Goal: Find specific page/section: Find specific page/section

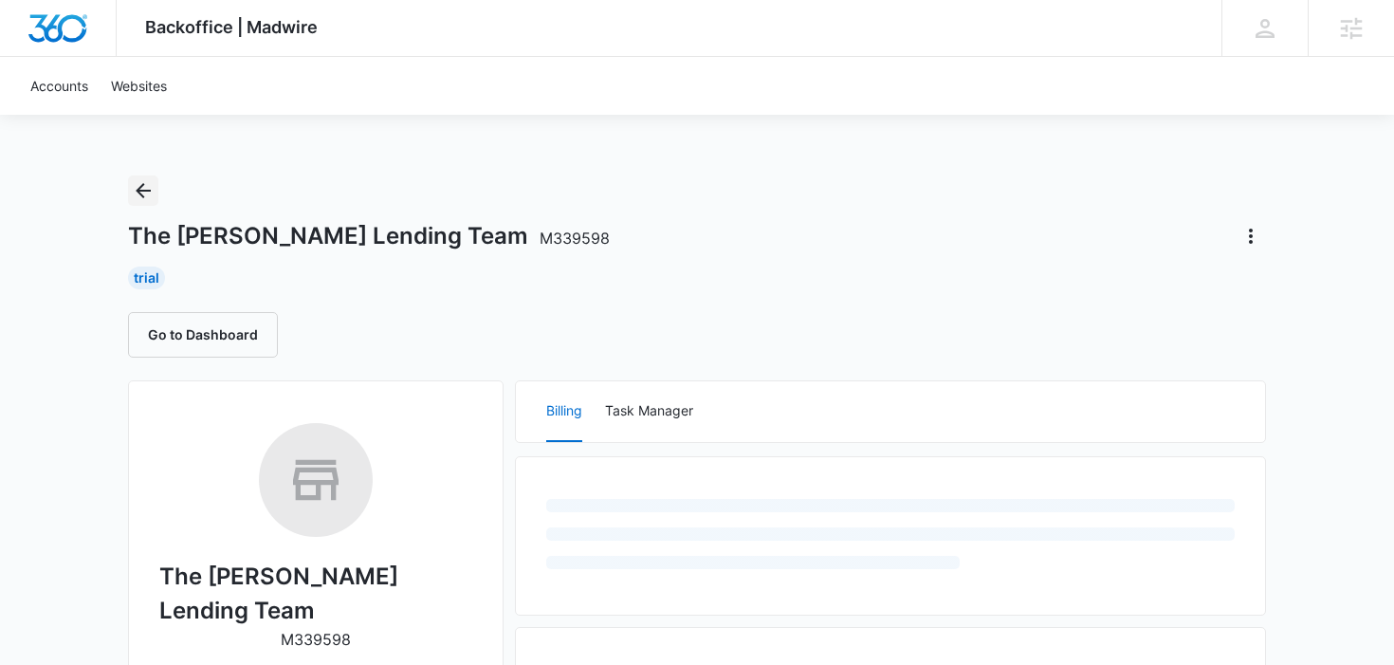
click at [143, 186] on icon "Back" at bounding box center [143, 190] width 23 height 23
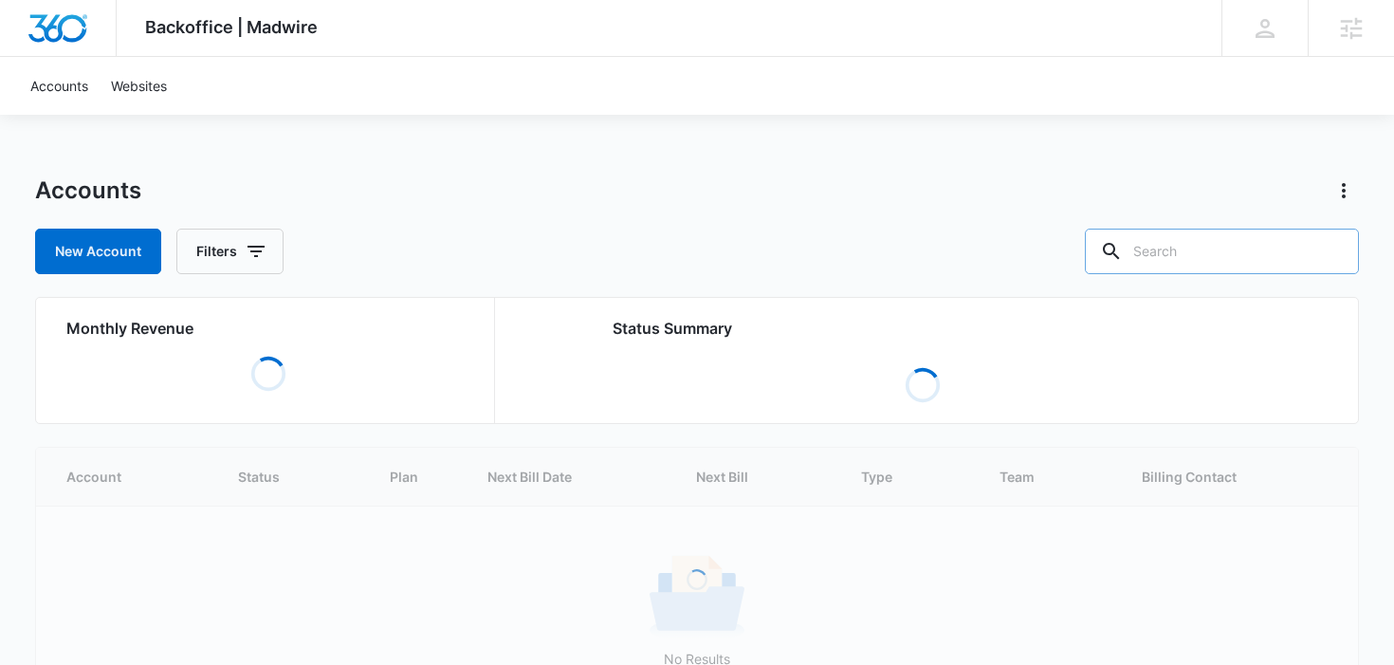
click at [1215, 247] on input "text" at bounding box center [1222, 252] width 274 height 46
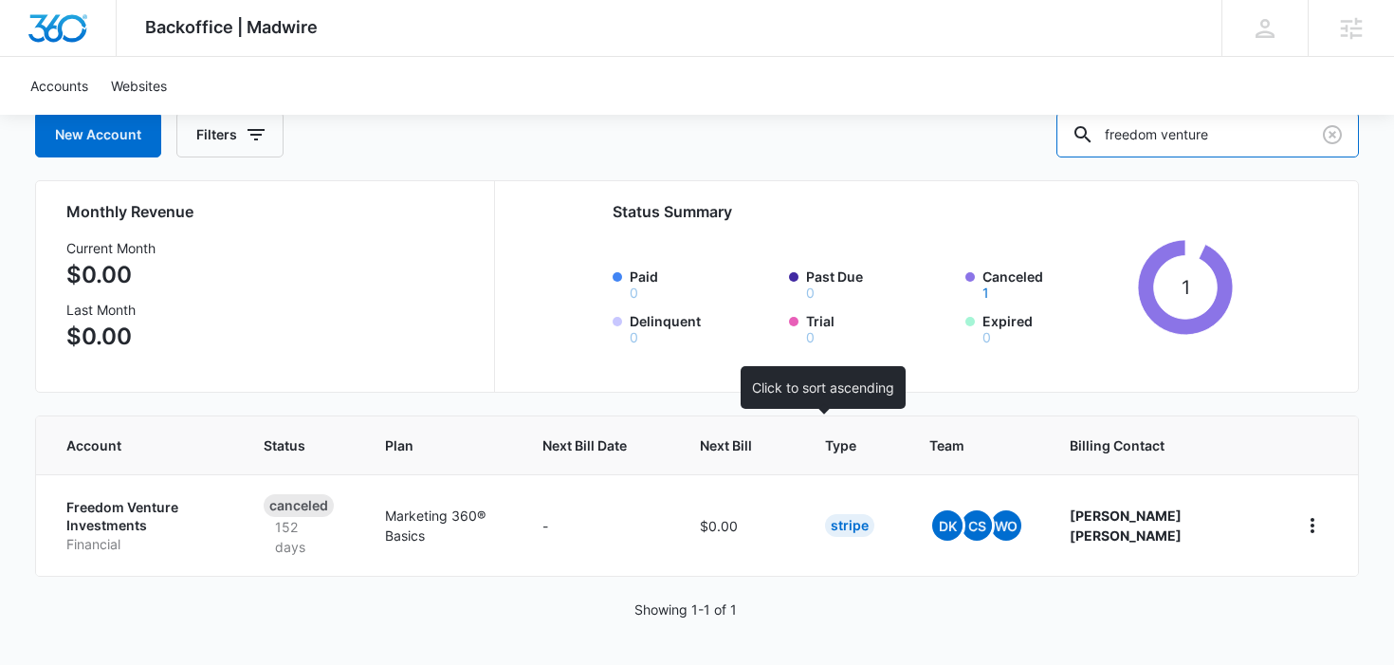
scroll to position [97, 0]
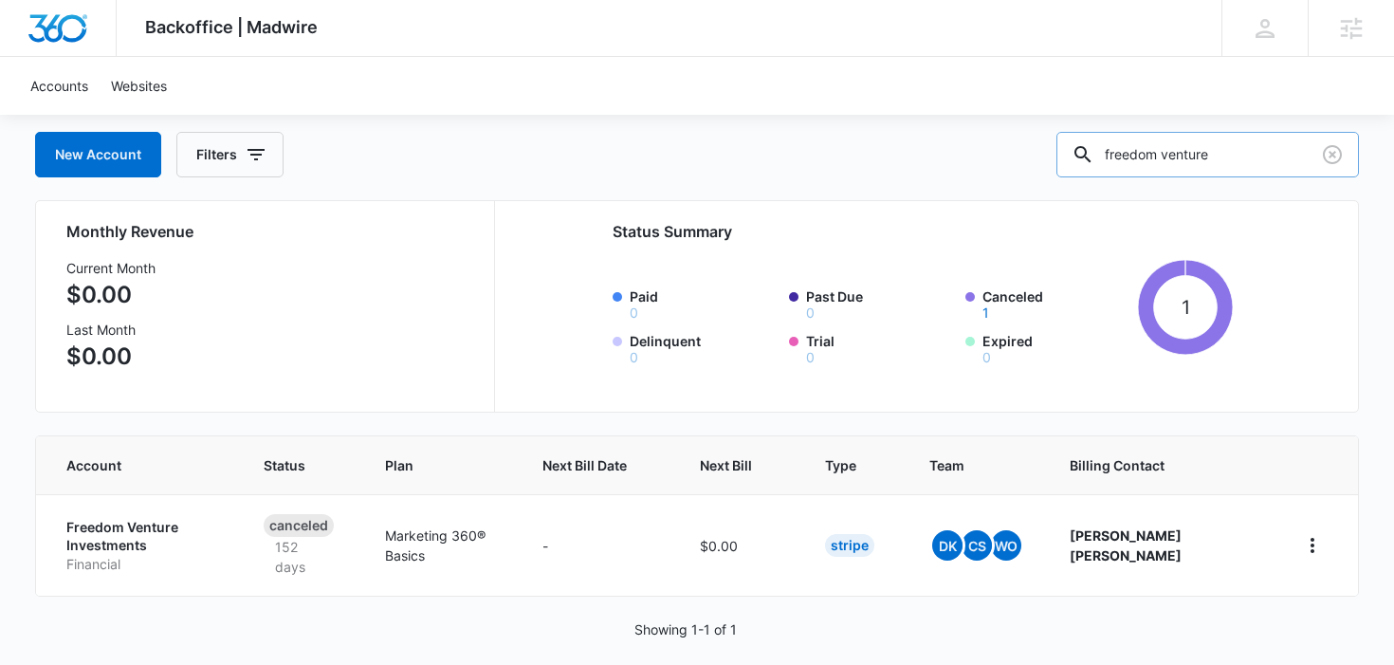
click at [1243, 145] on input "freedom venture" at bounding box center [1207, 155] width 303 height 46
type input "i"
type input "mortgage"
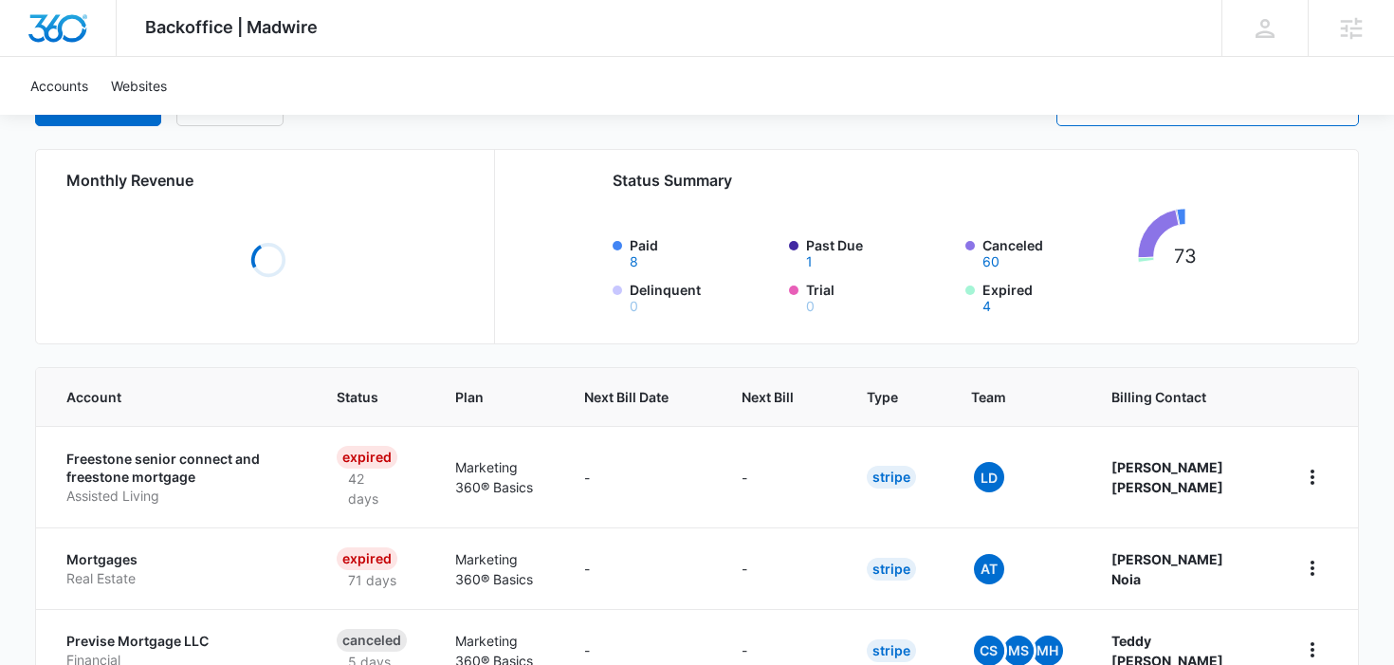
scroll to position [215, 0]
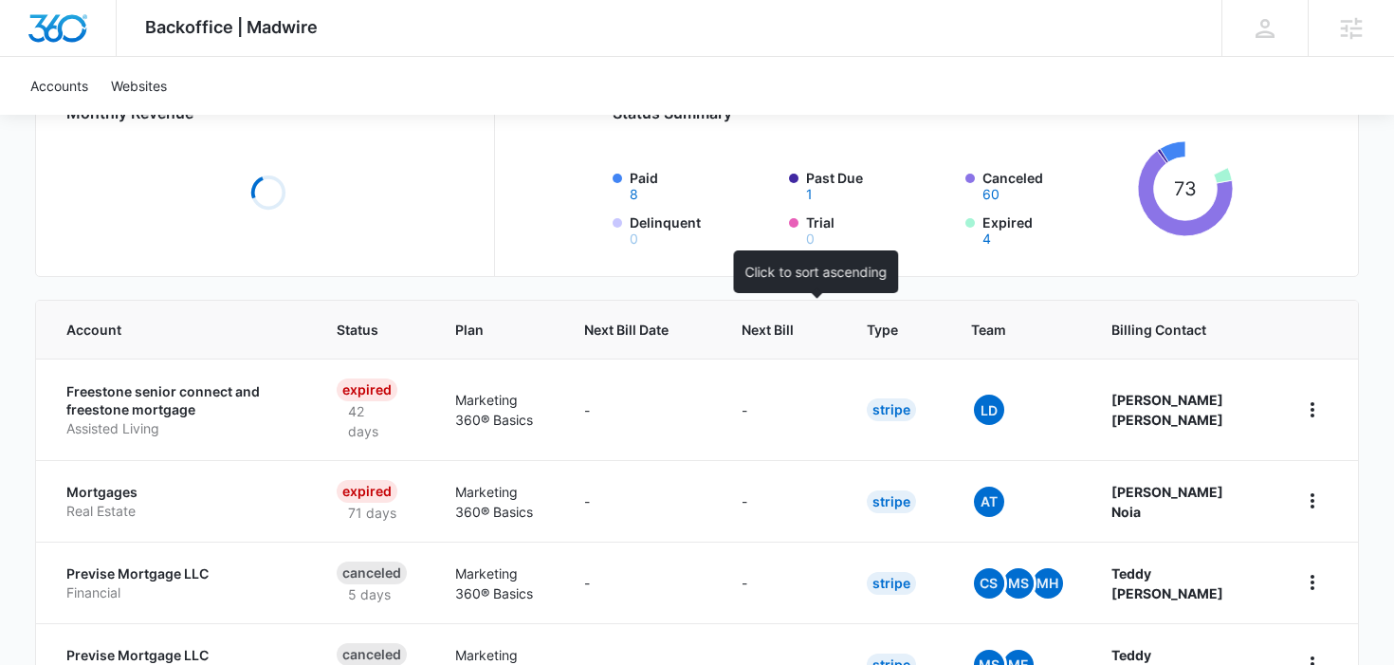
click at [819, 309] on th "Next Bill" at bounding box center [781, 330] width 125 height 58
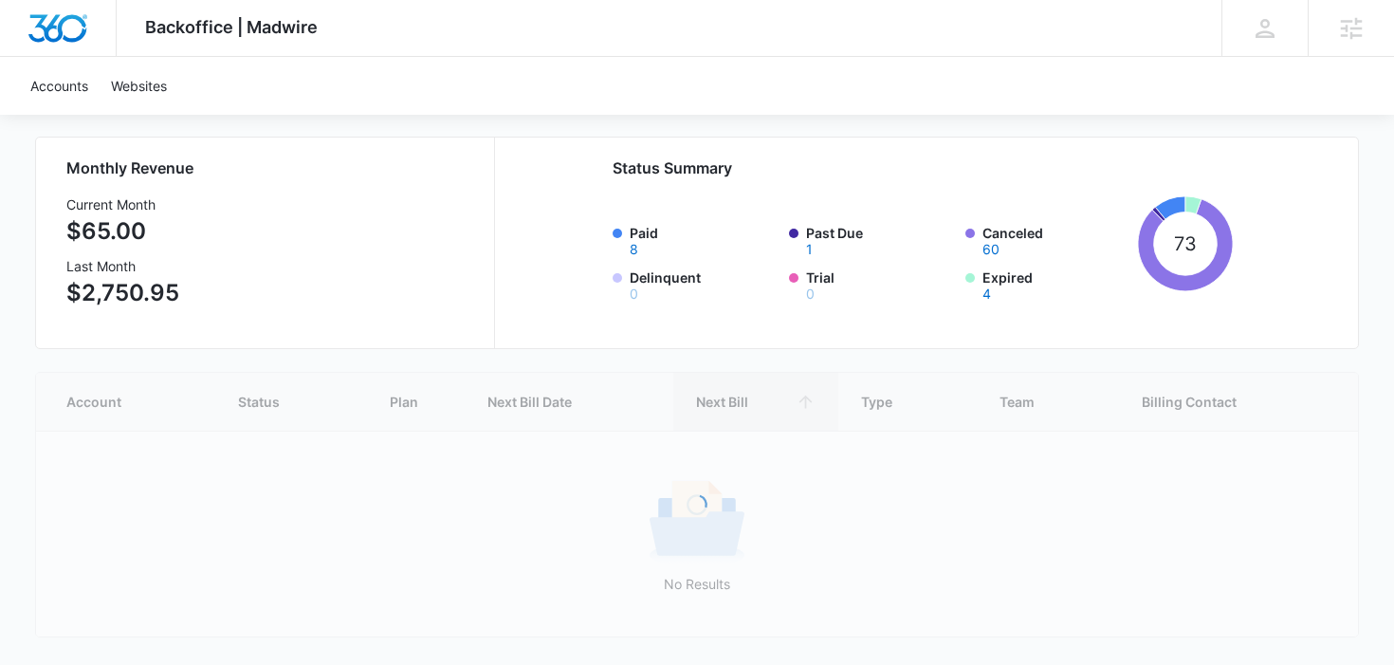
scroll to position [175, 0]
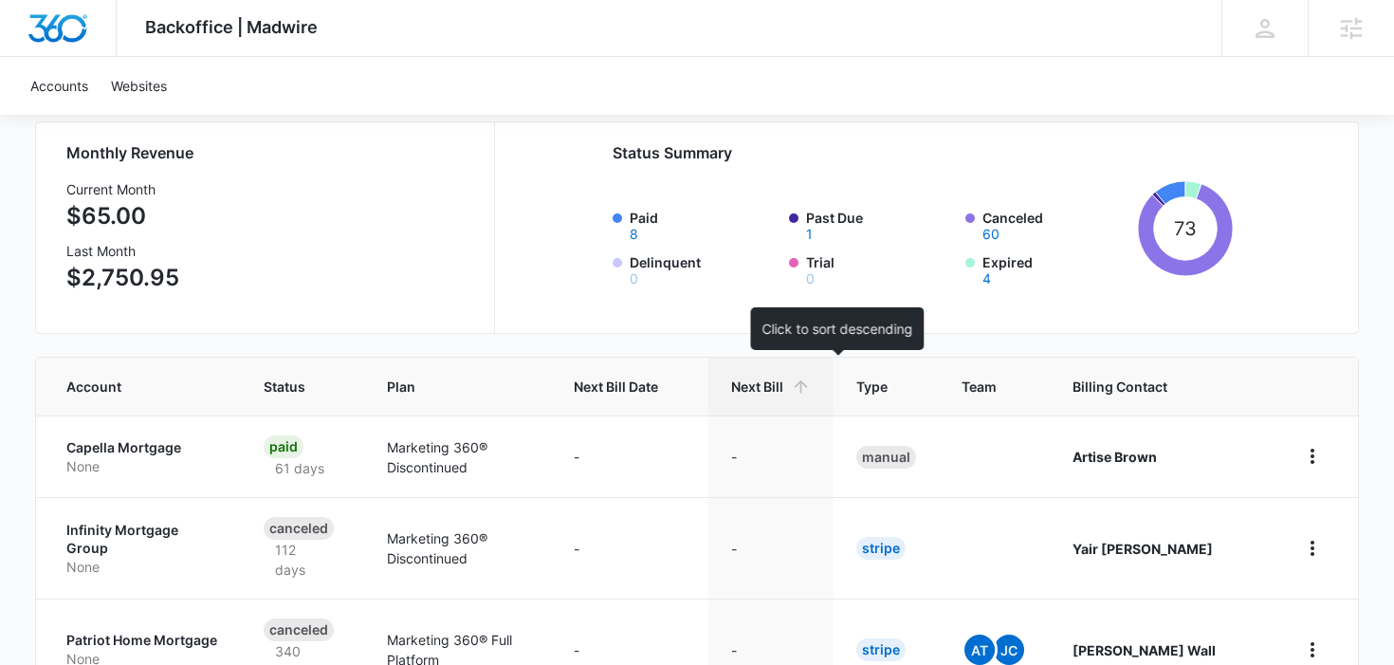
click at [783, 384] on span "Next Bill" at bounding box center [757, 386] width 52 height 20
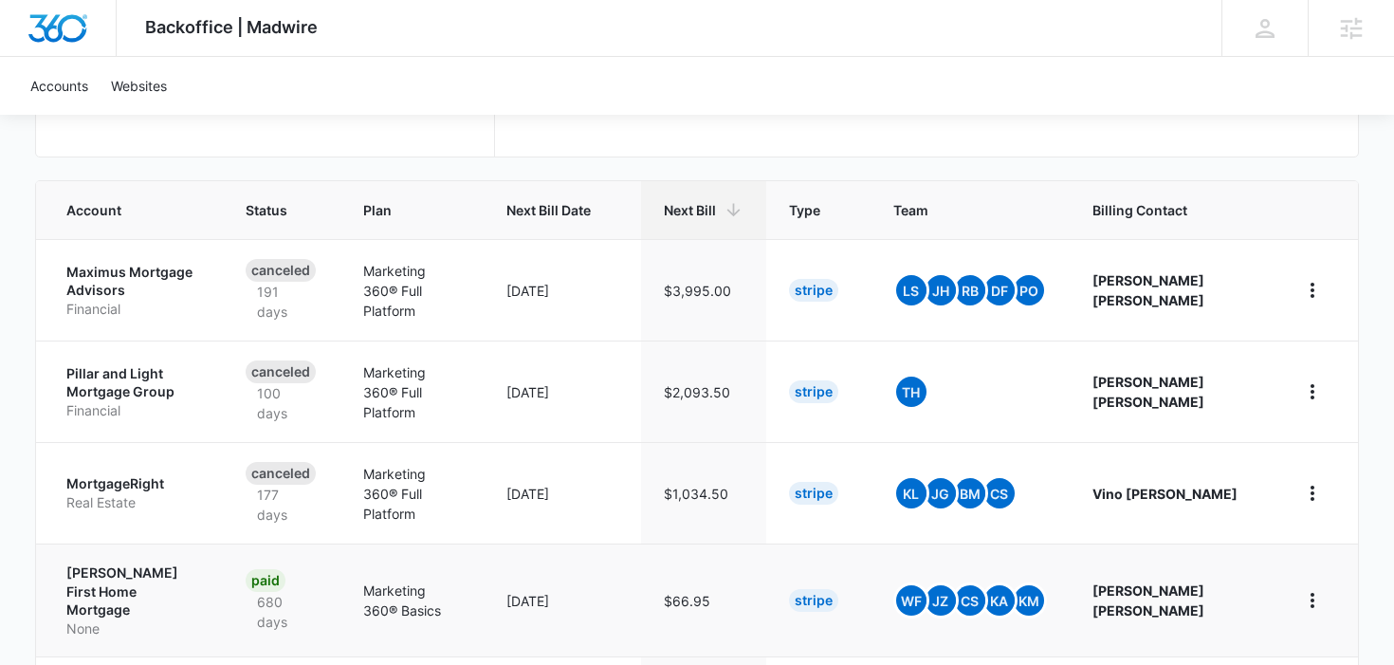
scroll to position [306, 0]
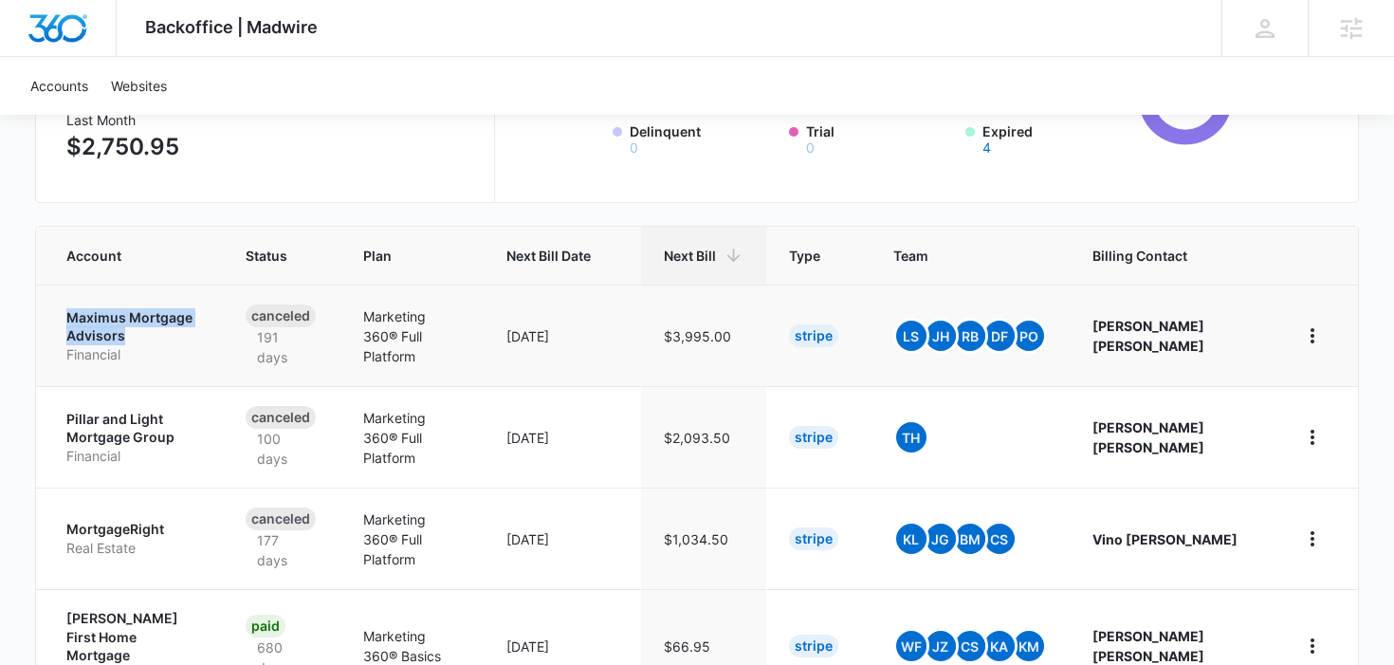
drag, startPoint x: 150, startPoint y: 318, endPoint x: 160, endPoint y: 324, distance: 12.4
click at [160, 324] on td "Maximus Mortgage Advisors Financial" at bounding box center [129, 334] width 187 height 101
drag, startPoint x: 57, startPoint y: 311, endPoint x: 144, endPoint y: 347, distance: 94.4
click at [144, 347] on td "Maximus Mortgage Advisors Financial" at bounding box center [129, 334] width 187 height 101
copy link "Maximus Mortgage Advisors Financial"
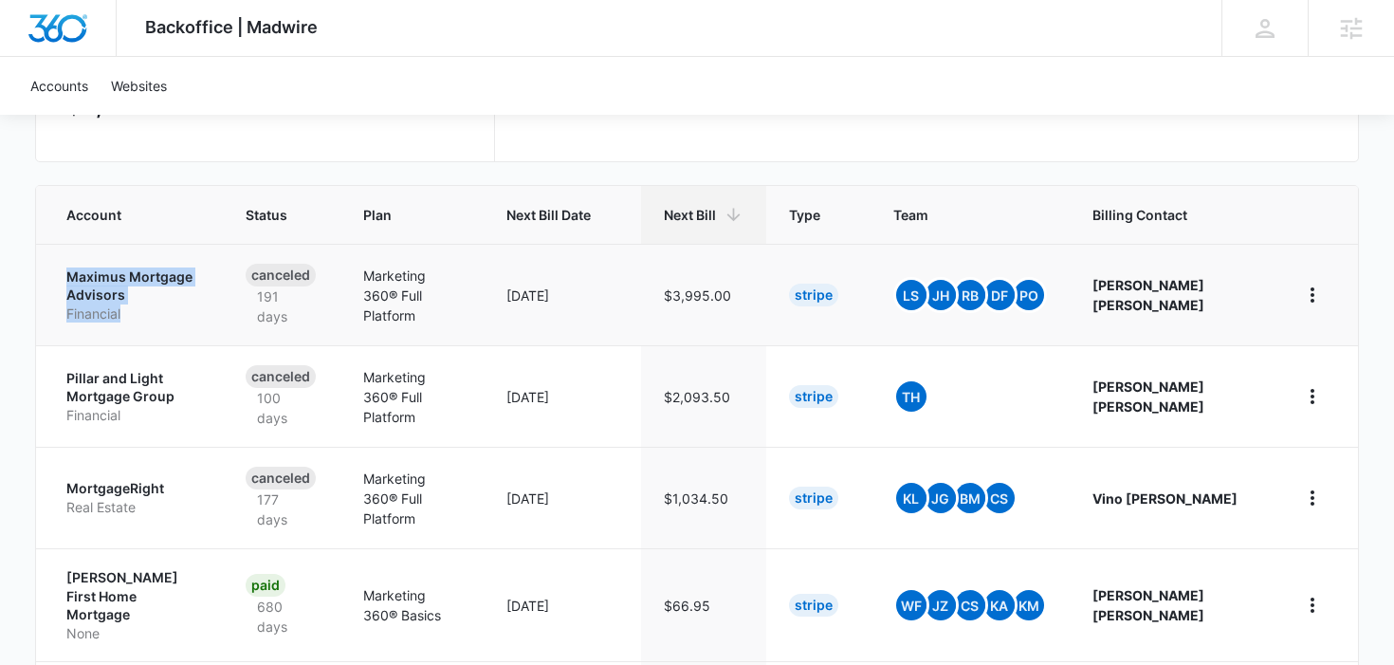
scroll to position [373, 0]
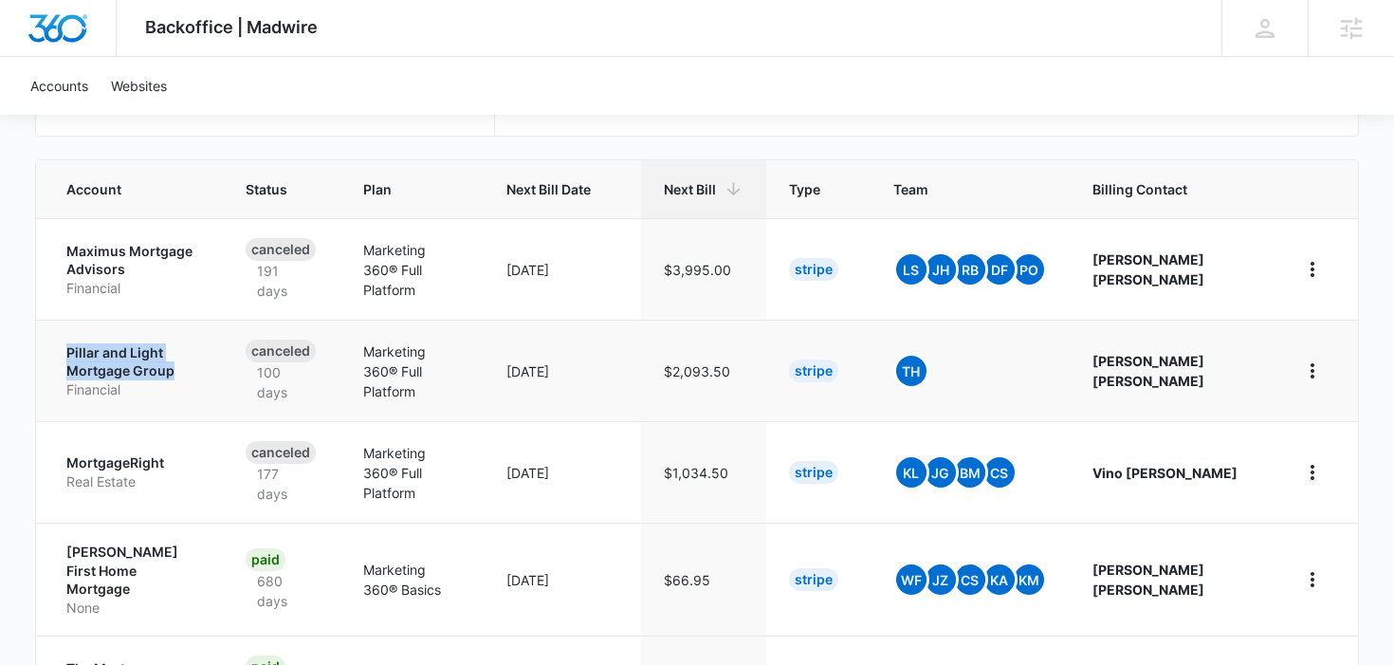
drag, startPoint x: 62, startPoint y: 350, endPoint x: 180, endPoint y: 369, distance: 120.0
click at [180, 369] on td "Pillar and Light Mortgage Group Financial" at bounding box center [129, 370] width 187 height 101
copy p "Pillar and Light Mortgage Group"
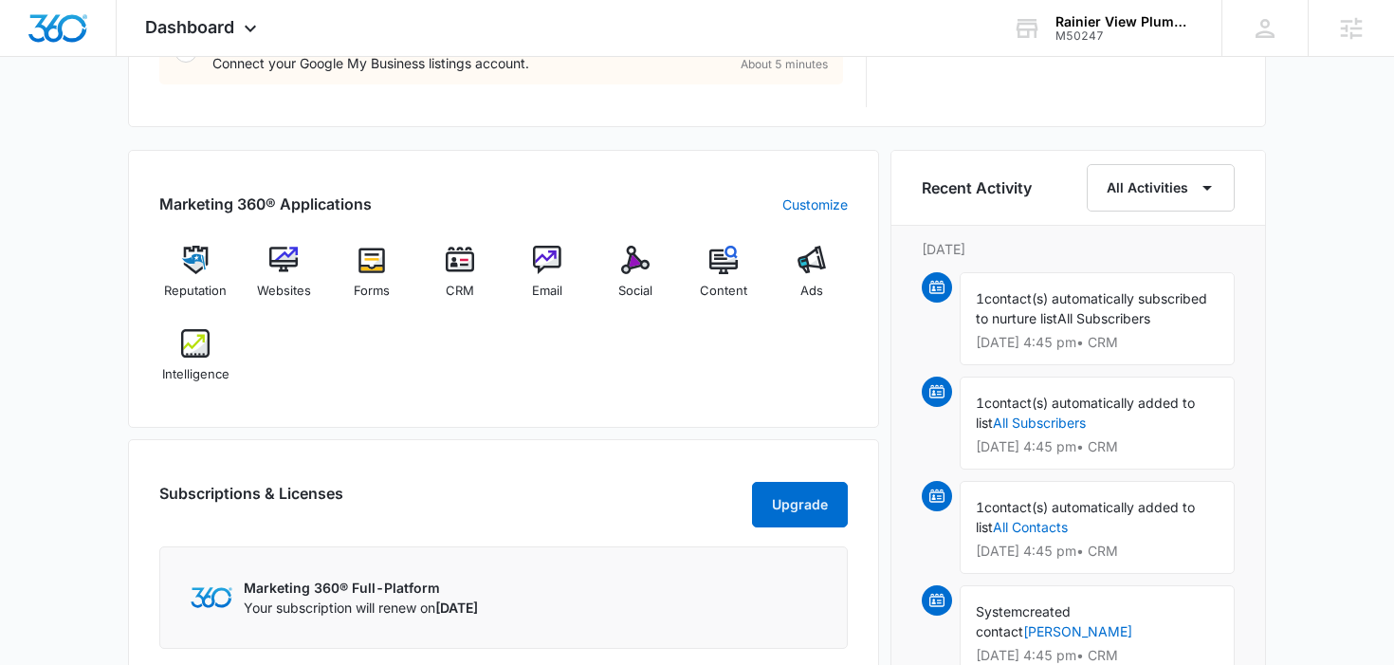
scroll to position [1063, 0]
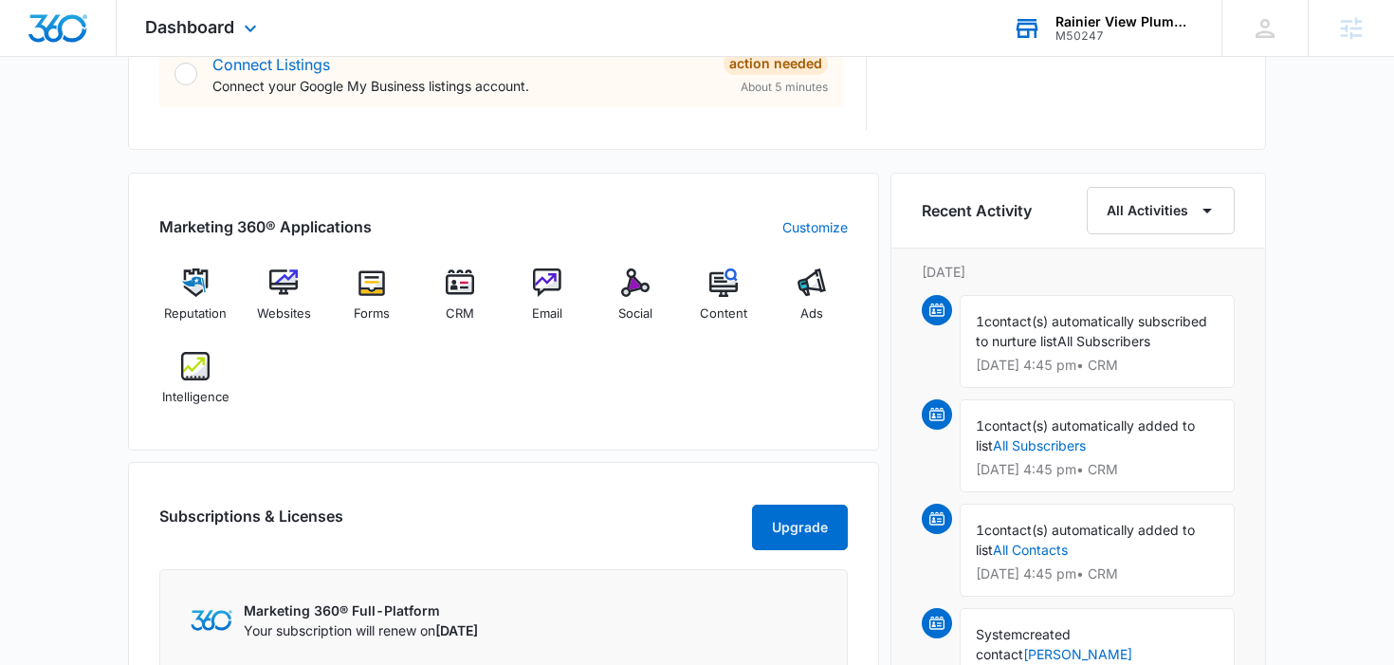
click at [1062, 34] on div "M50247" at bounding box center [1124, 35] width 138 height 13
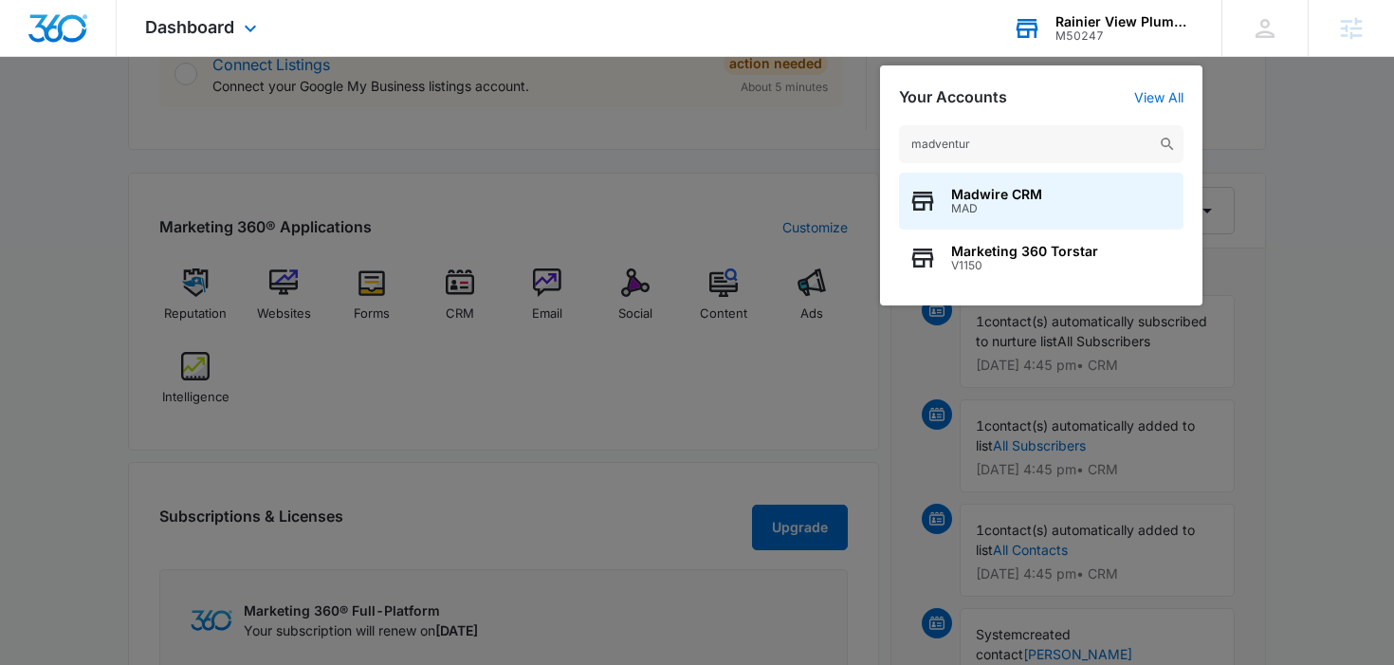
type input "madventure"
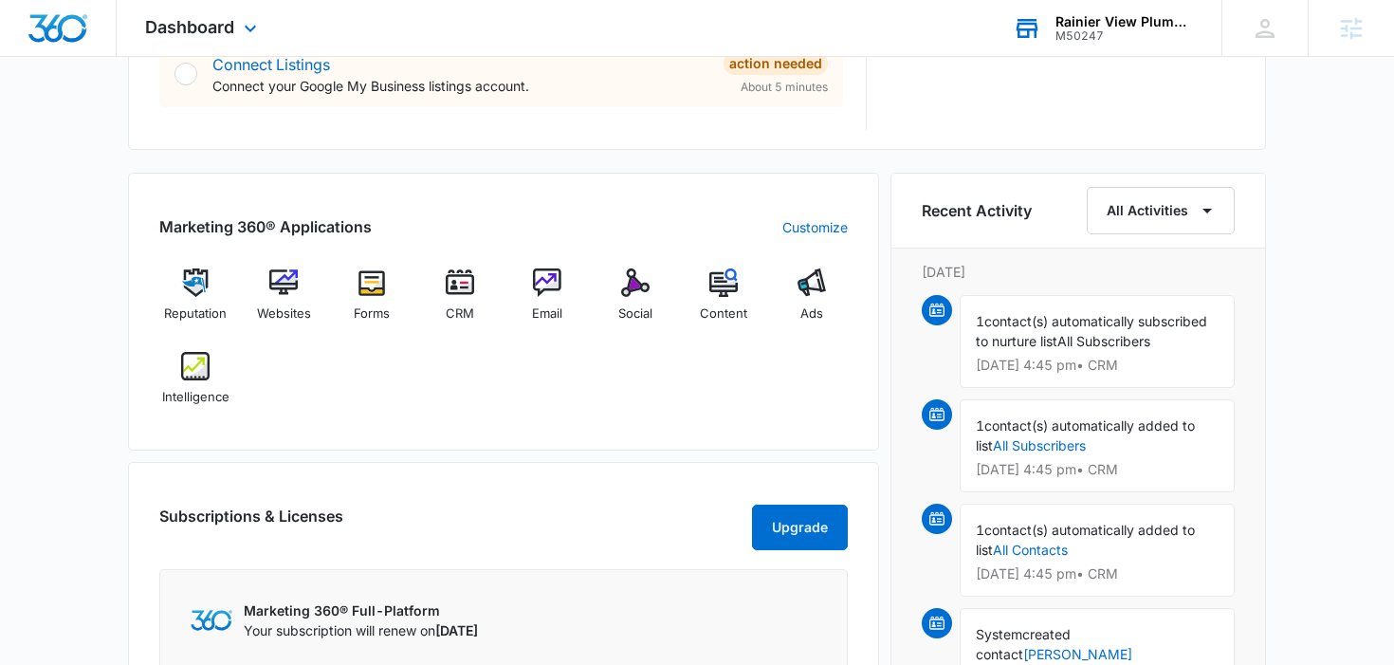
scroll to position [0, 0]
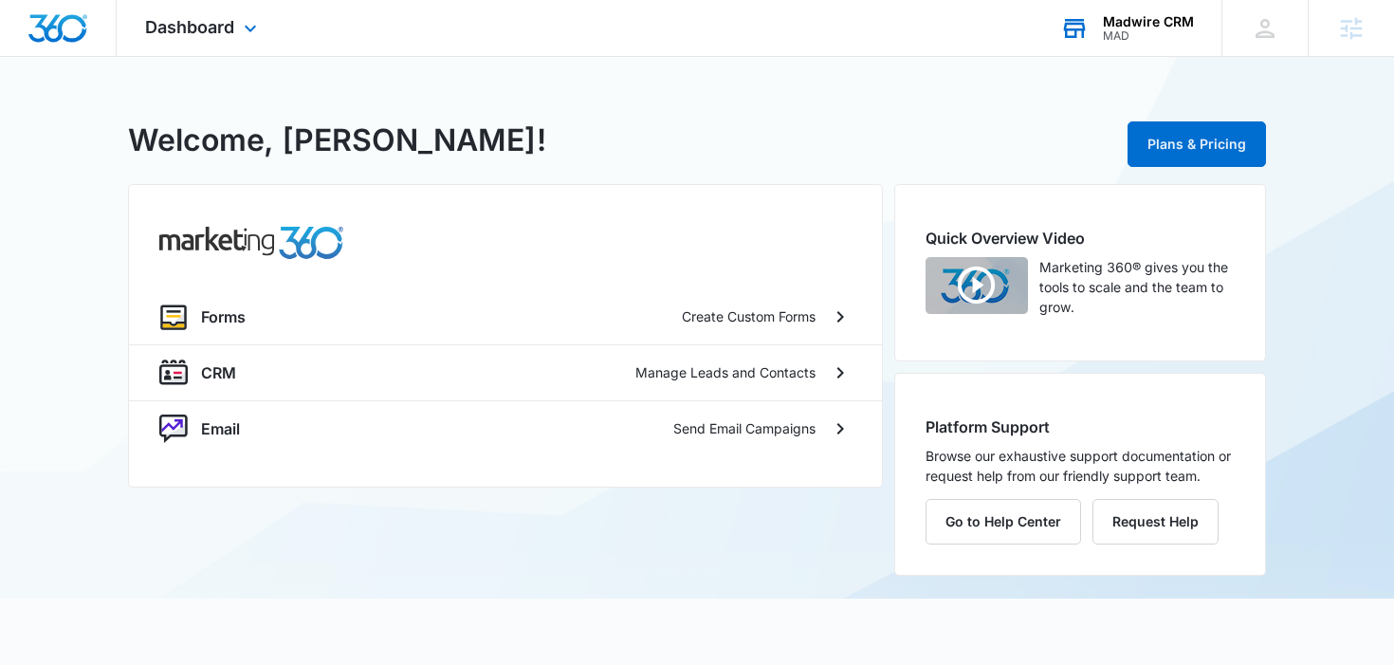
click at [1111, 22] on div "Madwire CRM" at bounding box center [1148, 21] width 91 height 15
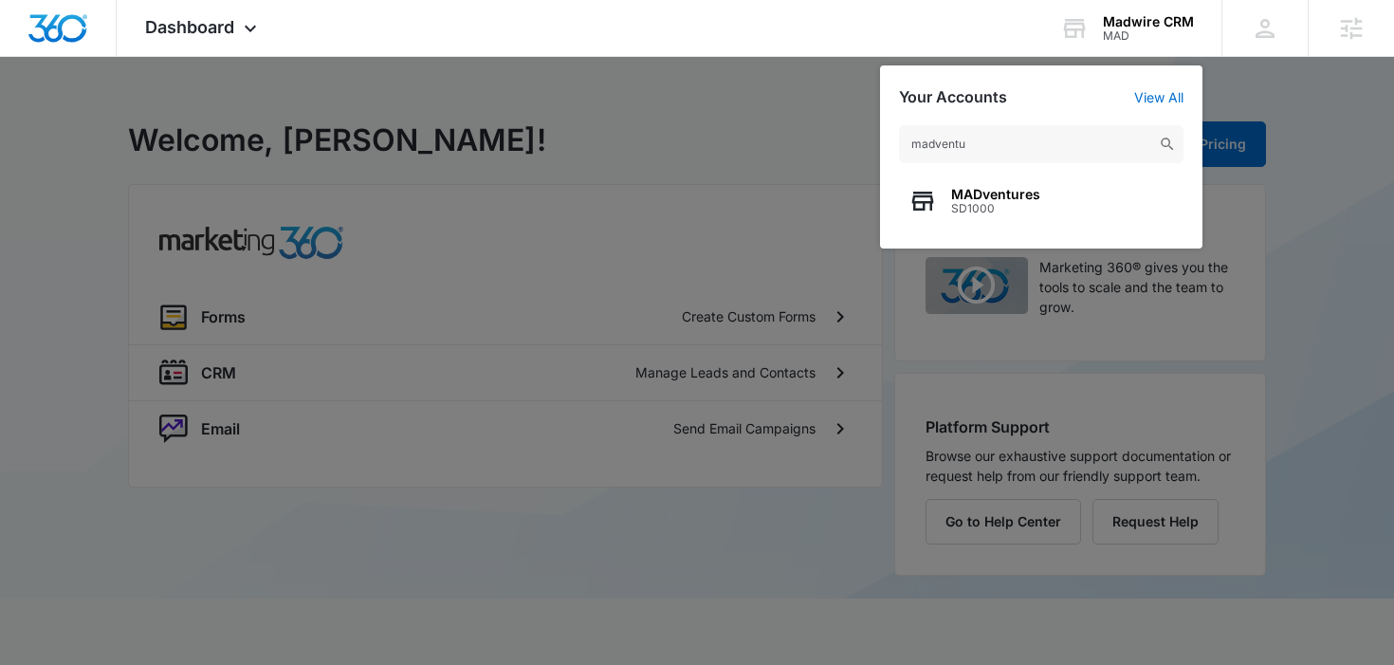
type input "madventu"
click at [963, 189] on span "MADventures" at bounding box center [995, 194] width 89 height 15
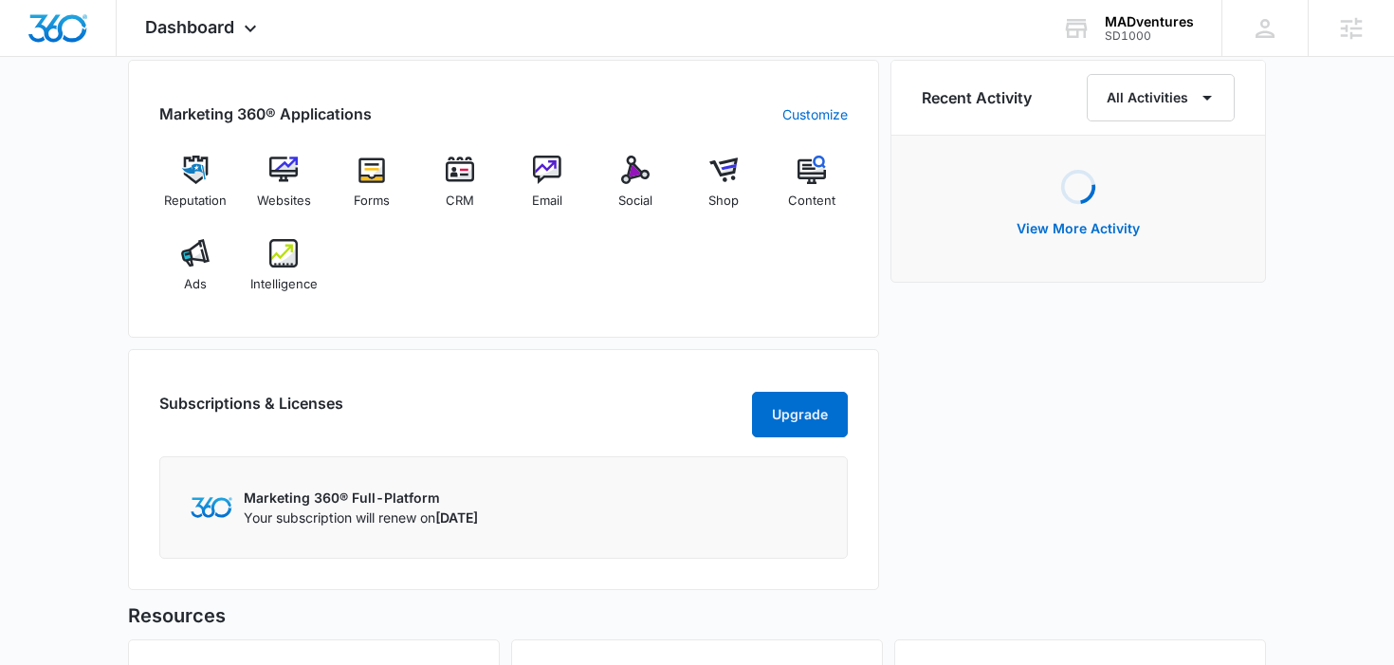
scroll to position [1316, 0]
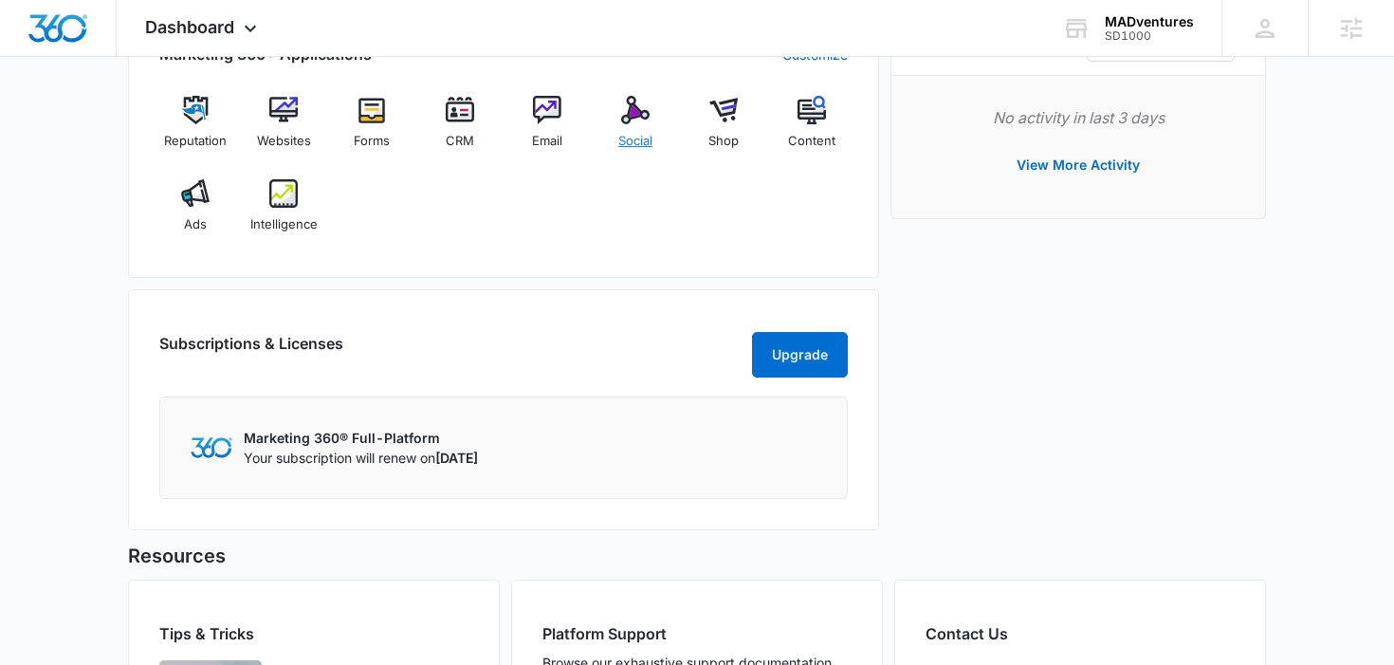
click at [641, 123] on div "Social" at bounding box center [635, 130] width 73 height 68
